Goal: Information Seeking & Learning: Learn about a topic

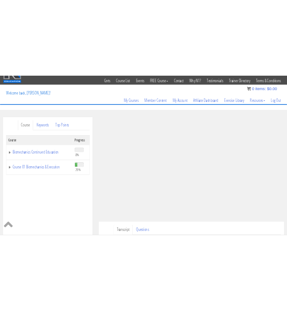
scroll to position [24, 0]
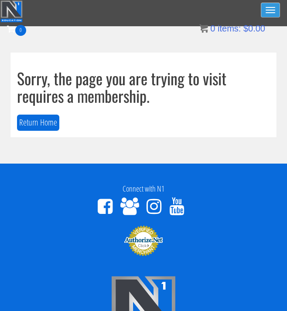
click at [273, 8] on button "Toggle navigation" at bounding box center [270, 10] width 19 height 15
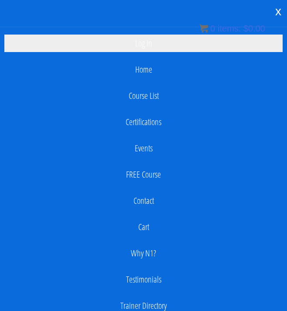
click at [142, 41] on link "Log In" at bounding box center [143, 43] width 279 height 17
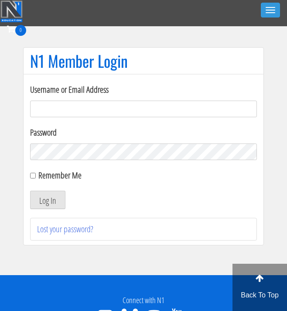
type input "apciccarino@aol.com"
click at [48, 200] on button "Log In" at bounding box center [47, 199] width 35 height 18
click at [53, 197] on button "Log In" at bounding box center [47, 199] width 35 height 18
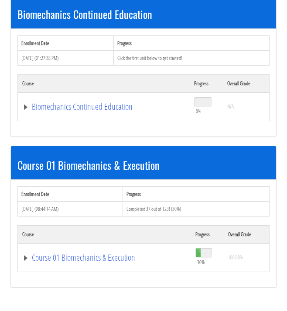
scroll to position [164, 0]
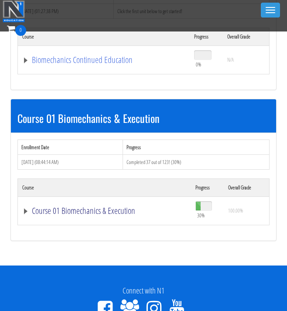
click at [70, 209] on link "Course 01 Biomechanics & Execution" at bounding box center [104, 210] width 165 height 9
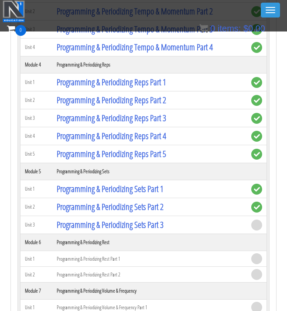
scroll to position [925, 0]
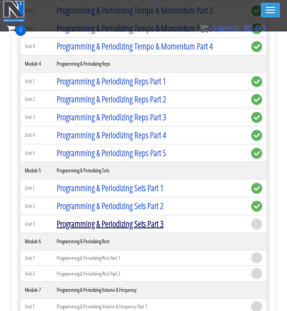
click at [99, 224] on link "Programming & Periodizing Sets Part 3" at bounding box center [110, 224] width 107 height 12
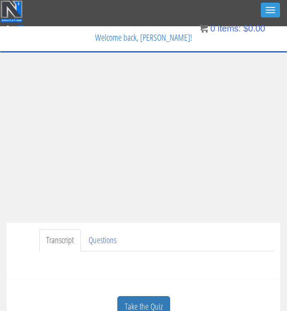
click at [87, 52] on div "My Courses Member Content My Account Affiliate Dashboard Exercise Library Resou…" at bounding box center [144, 60] width 274 height 24
click at [17, 51] on div "My Courses Member Content My Account Affiliate Dashboard Exercise Library Resou…" at bounding box center [144, 60] width 274 height 24
